Goal: Task Accomplishment & Management: Use online tool/utility

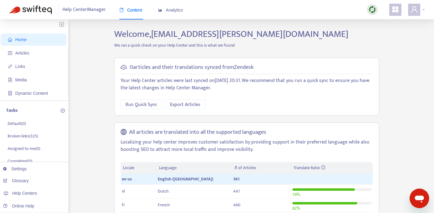
click at [419, 10] on span at bounding box center [414, 10] width 12 height 12
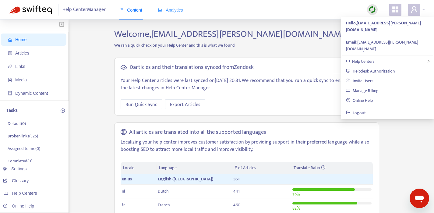
click at [172, 16] on div "Analytics" at bounding box center [170, 10] width 25 height 19
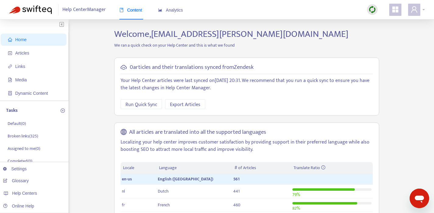
click at [410, 8] on icon "user" at bounding box center [413, 9] width 7 height 7
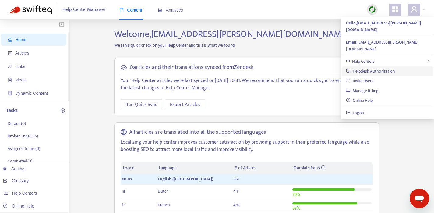
click at [370, 68] on link "Helpdesk Authorization" at bounding box center [370, 71] width 49 height 7
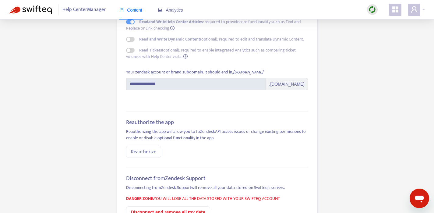
scroll to position [113, 0]
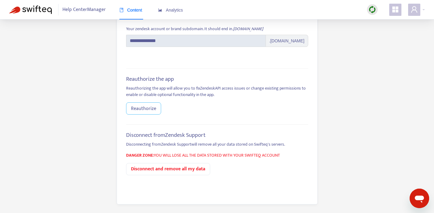
click at [148, 111] on span "Reauthorize" at bounding box center [143, 109] width 25 height 8
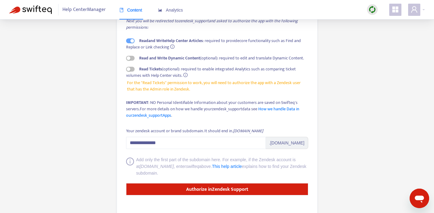
scroll to position [73, 0]
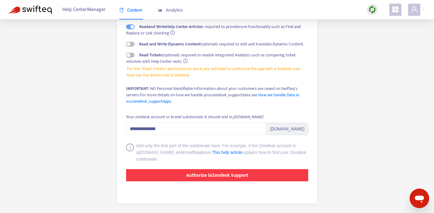
click at [239, 173] on strong "Authorize in Zendesk Support" at bounding box center [217, 175] width 62 height 8
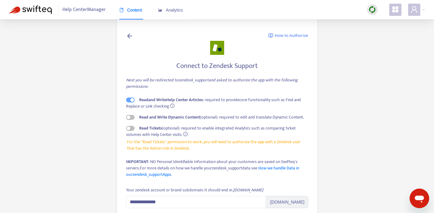
scroll to position [73, 0]
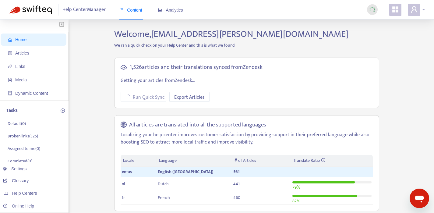
click at [418, 12] on span at bounding box center [414, 10] width 12 height 12
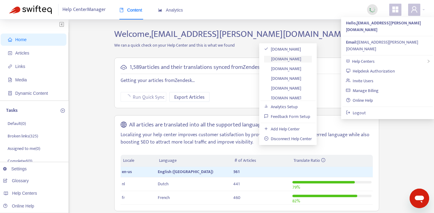
click at [297, 58] on link "[DOMAIN_NAME]" at bounding box center [282, 58] width 37 height 7
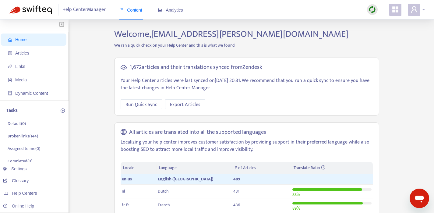
click at [420, 8] on div at bounding box center [416, 10] width 17 height 12
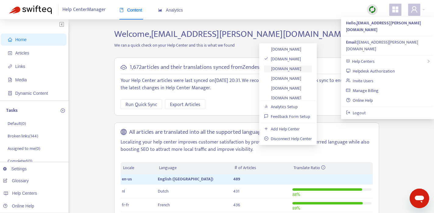
click at [295, 68] on link "[DOMAIN_NAME]" at bounding box center [282, 68] width 37 height 7
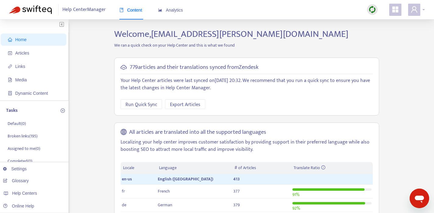
click at [419, 9] on span at bounding box center [414, 10] width 12 height 12
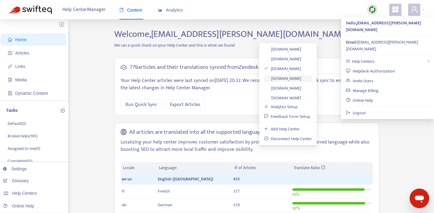
click at [301, 78] on link "[DOMAIN_NAME]" at bounding box center [282, 78] width 37 height 7
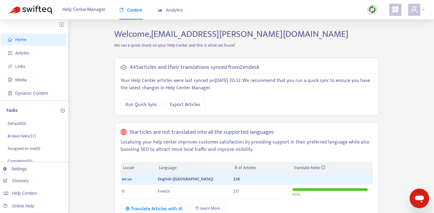
click at [416, 9] on icon "user" at bounding box center [413, 9] width 7 height 7
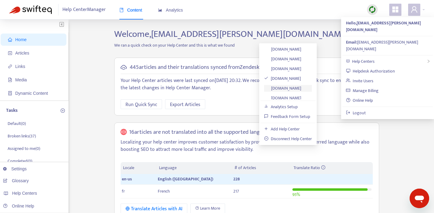
click at [296, 91] on link "[DOMAIN_NAME]" at bounding box center [282, 88] width 37 height 7
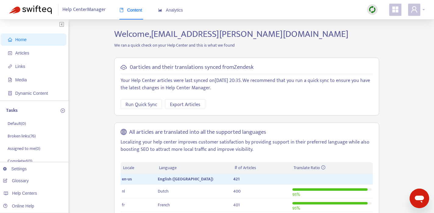
click at [420, 9] on div at bounding box center [416, 10] width 17 height 12
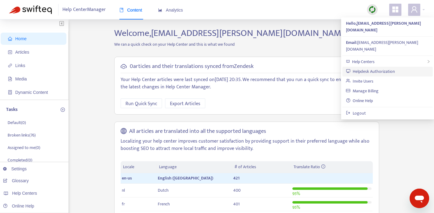
scroll to position [1, 0]
click at [377, 68] on link "Helpdesk Authorization" at bounding box center [370, 71] width 49 height 7
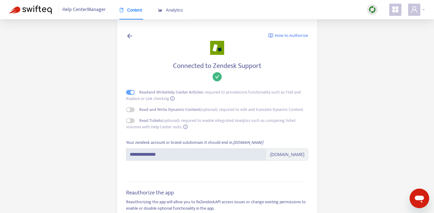
click at [417, 15] on span at bounding box center [414, 10] width 12 height 12
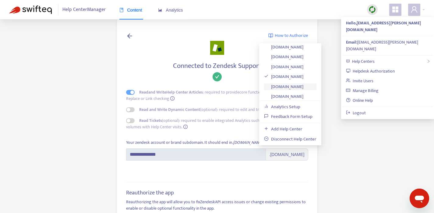
scroll to position [13, 0]
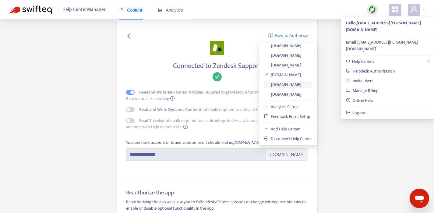
click at [300, 85] on link "[DOMAIN_NAME]" at bounding box center [282, 84] width 37 height 7
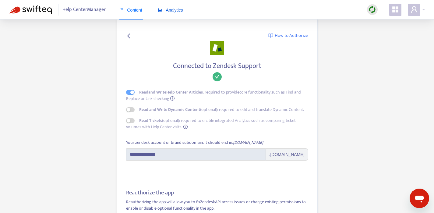
click at [173, 9] on span "Analytics" at bounding box center [170, 10] width 25 height 5
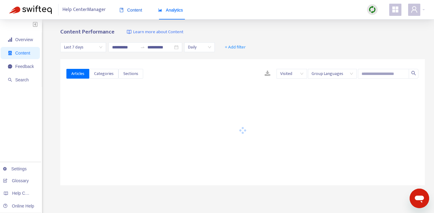
click at [131, 10] on span "Content" at bounding box center [130, 10] width 23 height 5
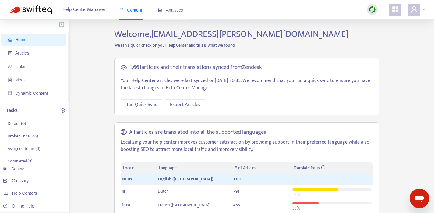
click at [419, 13] on span at bounding box center [414, 10] width 12 height 12
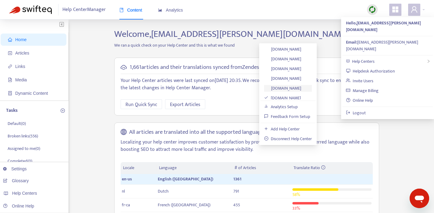
click at [289, 85] on link "[DOMAIN_NAME]" at bounding box center [282, 88] width 37 height 7
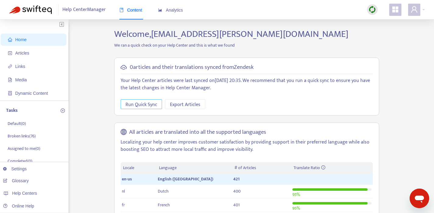
click at [138, 106] on span "Run Quick Sync" at bounding box center [141, 105] width 32 height 8
click at [417, 11] on icon "user" at bounding box center [413, 9] width 7 height 7
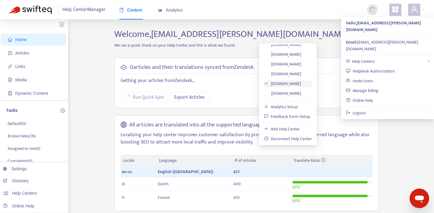
scroll to position [13, 0]
click at [301, 92] on link "[DOMAIN_NAME]" at bounding box center [282, 94] width 37 height 7
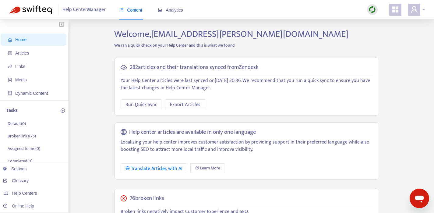
click at [415, 10] on icon "user" at bounding box center [414, 9] width 6 height 6
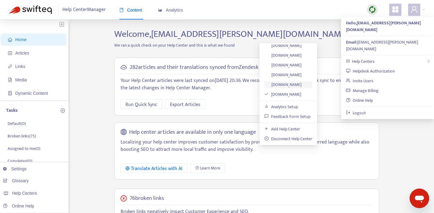
click at [296, 86] on link "[DOMAIN_NAME]" at bounding box center [282, 84] width 37 height 7
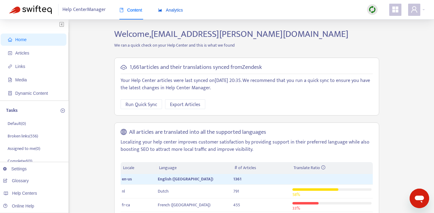
click at [177, 11] on span "Analytics" at bounding box center [170, 10] width 25 height 5
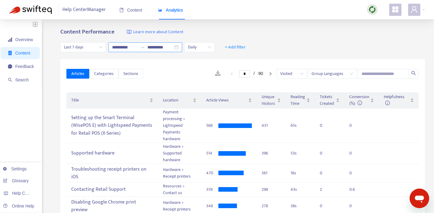
click at [130, 50] on input "**********" at bounding box center [125, 47] width 26 height 7
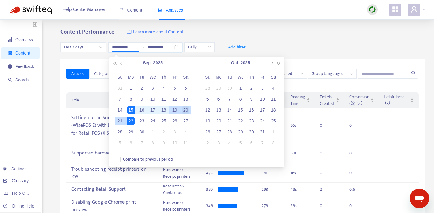
type input "**********"
click at [187, 111] on div "20" at bounding box center [185, 109] width 7 height 7
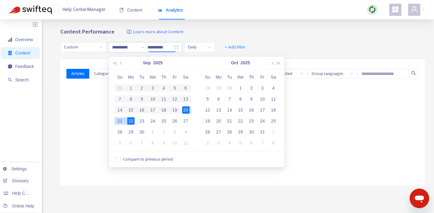
type input "**********"
click at [264, 32] on div "Content Performance Learn more about Content" at bounding box center [242, 32] width 364 height 7
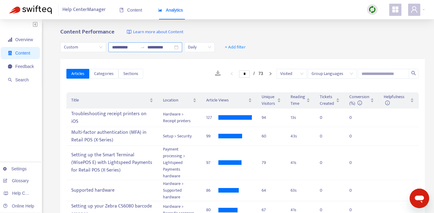
click at [179, 47] on div "**********" at bounding box center [145, 47] width 74 height 10
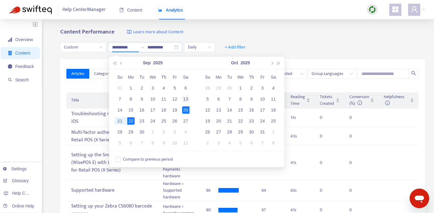
type input "**********"
click at [188, 100] on div "13" at bounding box center [185, 98] width 7 height 7
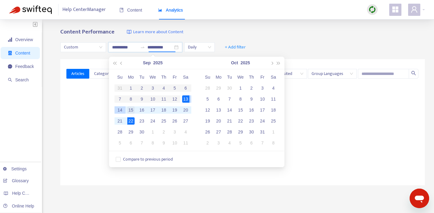
type input "**********"
click at [127, 110] on div "15" at bounding box center [130, 109] width 7 height 7
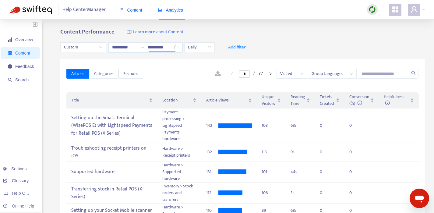
click at [127, 12] on span "Content" at bounding box center [130, 10] width 23 height 5
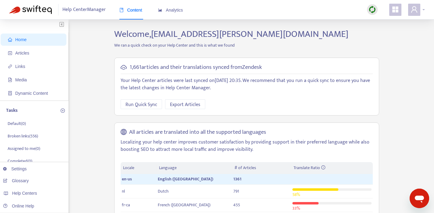
click at [417, 11] on icon "user" at bounding box center [413, 9] width 7 height 7
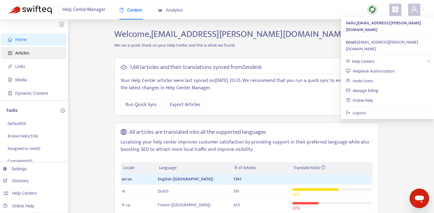
click at [24, 54] on span "Articles" at bounding box center [22, 53] width 14 height 5
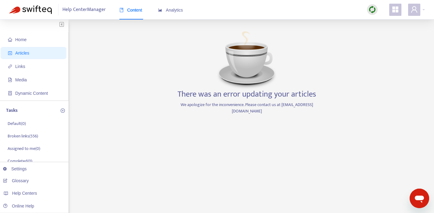
click at [268, 92] on h3 "There was an error updating your articles" at bounding box center [246, 94] width 138 height 10
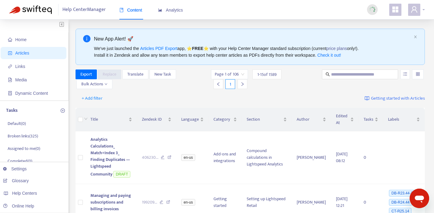
click at [414, 10] on icon "user" at bounding box center [414, 9] width 6 height 6
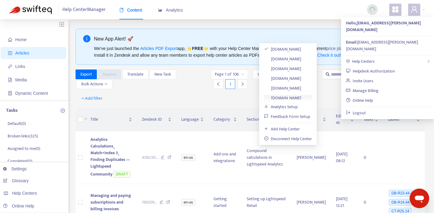
click at [289, 97] on link "[DOMAIN_NAME]" at bounding box center [282, 97] width 37 height 7
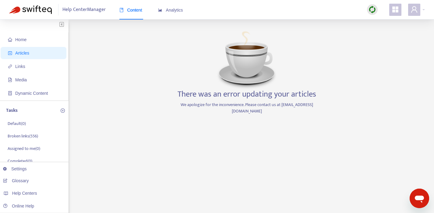
click at [40, 52] on span "Articles" at bounding box center [35, 53] width 54 height 12
click at [33, 43] on span "Home" at bounding box center [35, 39] width 54 height 12
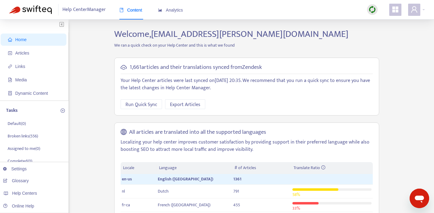
click at [376, 7] on div at bounding box center [372, 9] width 11 height 11
click at [379, 33] on link "Full Sync" at bounding box center [382, 31] width 22 height 7
